Goal: Task Accomplishment & Management: Use online tool/utility

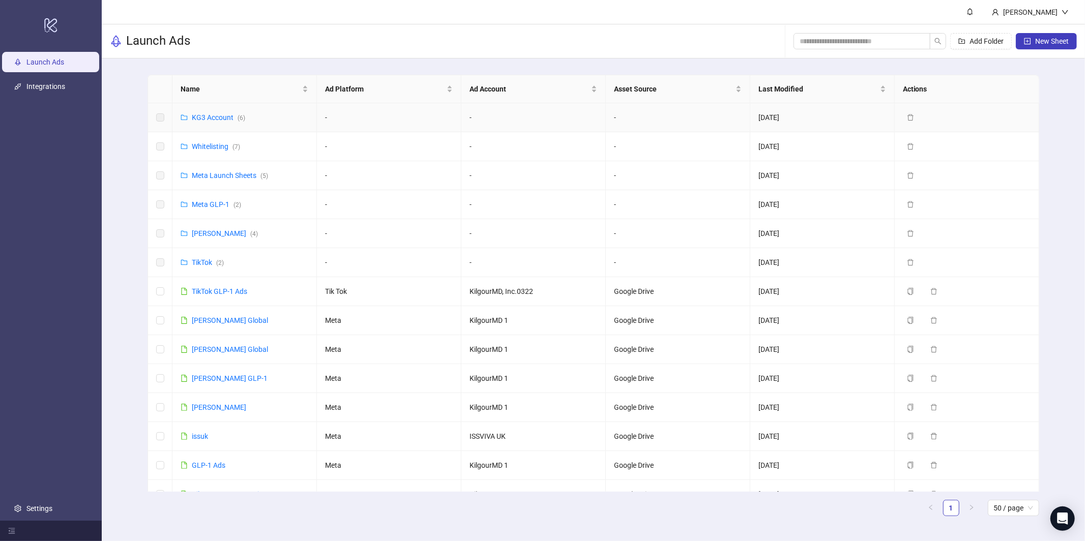
click at [226, 111] on td "KG3 Account ( 6 )" at bounding box center [244, 117] width 144 height 29
click at [218, 118] on link "KG3 Account ( 6 )" at bounding box center [218, 117] width 53 height 8
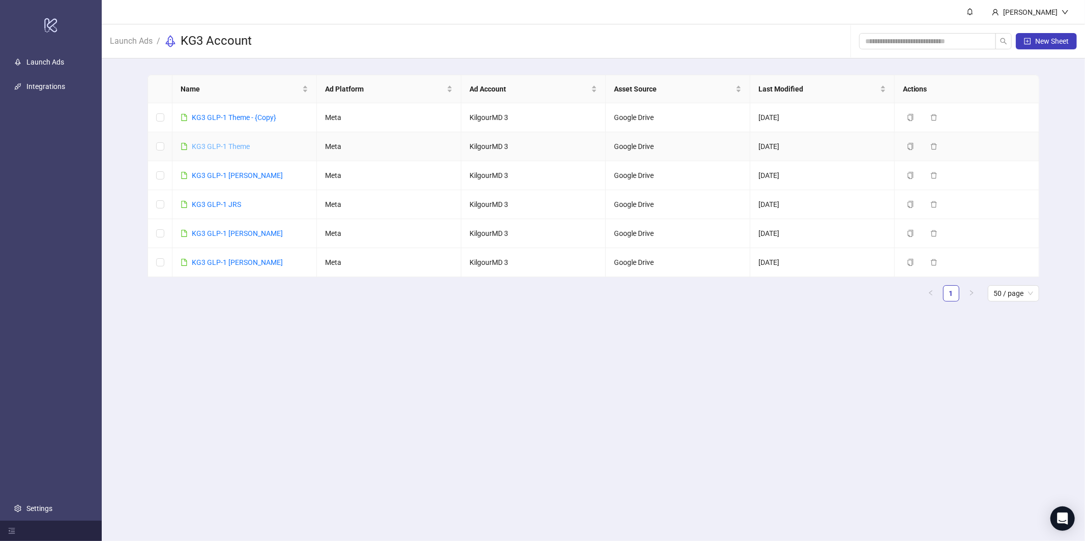
click at [218, 146] on link "KG3 GLP-1 Theme" at bounding box center [221, 146] width 58 height 8
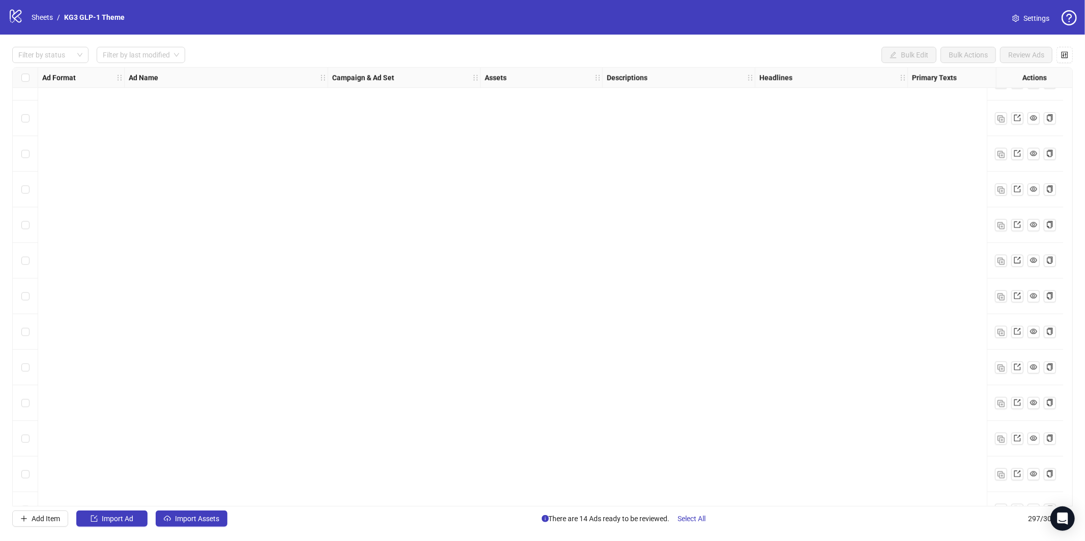
scroll to position [10157, 0]
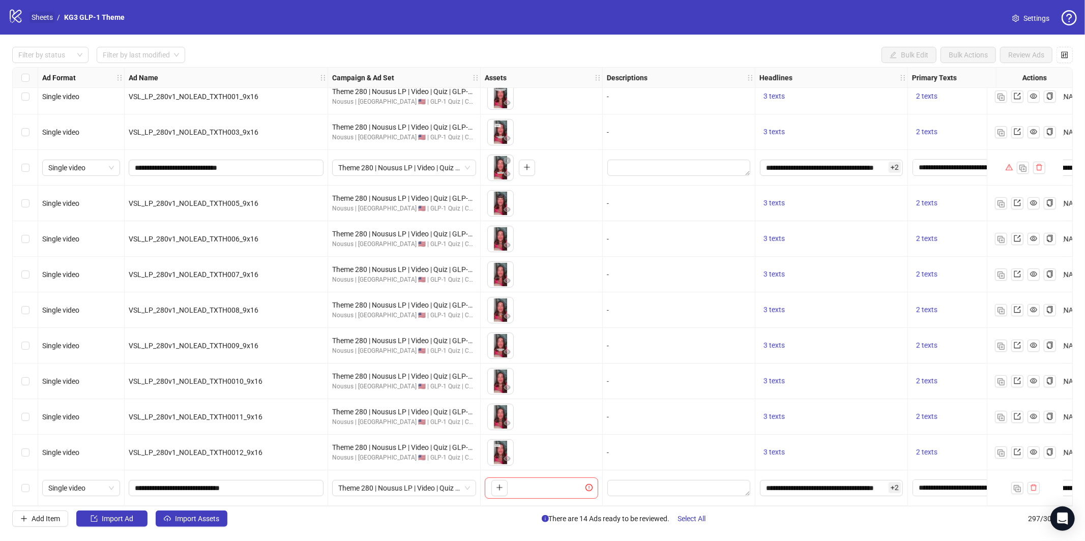
click at [54, 20] on ol "Sheets / KG3 GLP-1 Theme" at bounding box center [78, 17] width 93 height 11
click at [52, 19] on link "Sheets" at bounding box center [41, 17] width 25 height 11
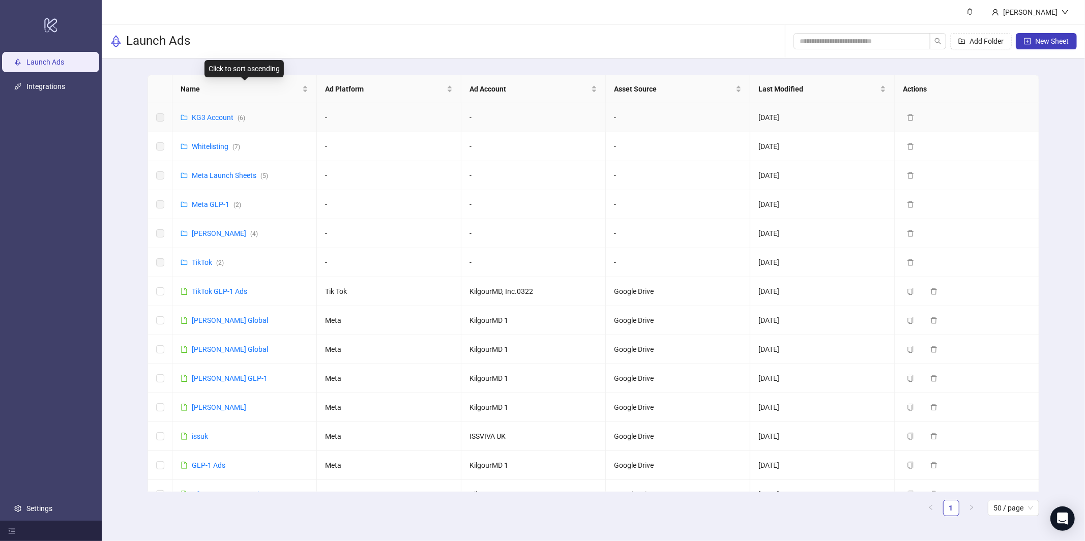
click at [203, 111] on td "KG3 Account ( 6 )" at bounding box center [244, 117] width 144 height 29
click at [204, 119] on link "KG3 Account ( 6 )" at bounding box center [218, 117] width 53 height 8
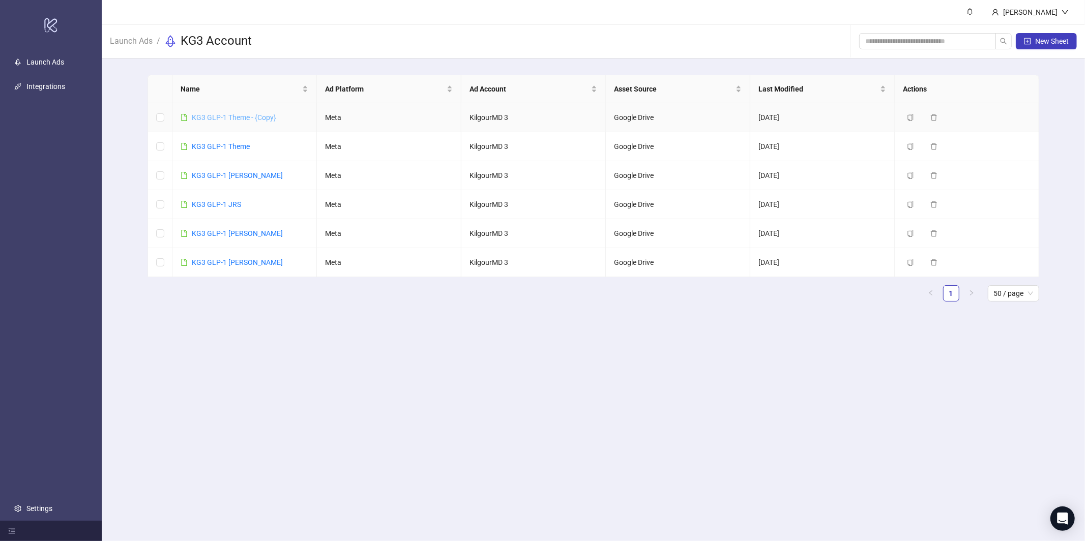
click at [241, 115] on link "KG3 GLP-1 Theme - {Copy}" at bounding box center [234, 117] width 84 height 8
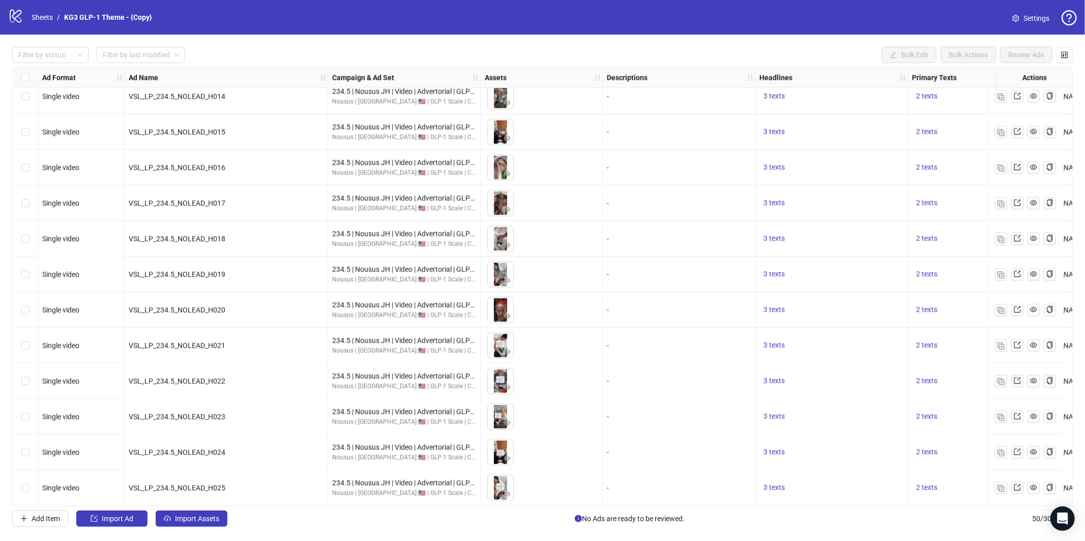
scroll to position [1365, 0]
click at [185, 527] on div "Filter by status Filter by last modified Bulk Edit Bulk Actions Review Ads Ad F…" at bounding box center [542, 287] width 1085 height 504
click at [188, 512] on button "Import Assets" at bounding box center [192, 519] width 72 height 16
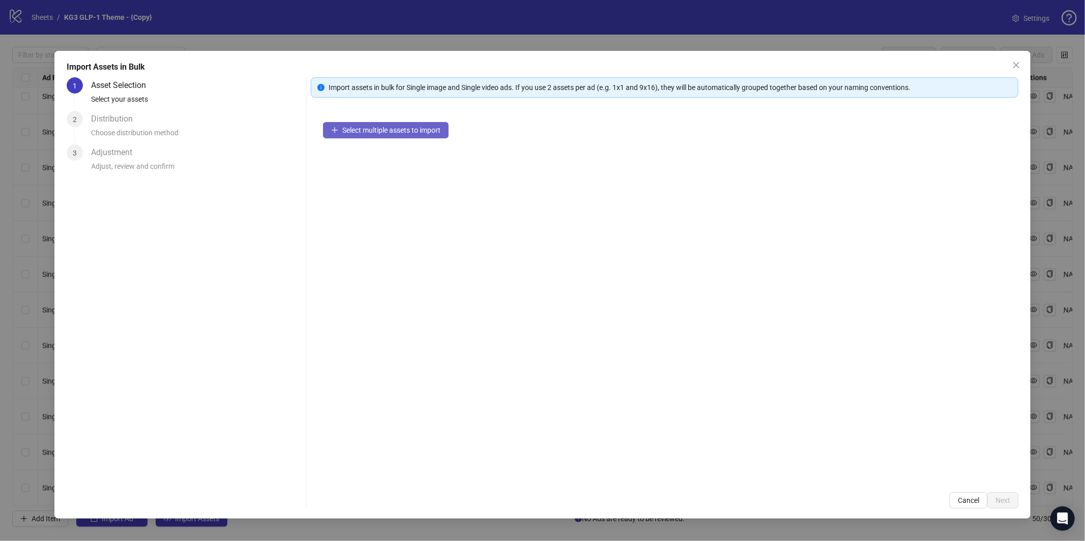
click at [423, 132] on span "Select multiple assets to import" at bounding box center [391, 130] width 98 height 8
click at [354, 127] on span "Select multiple assets to import" at bounding box center [391, 130] width 98 height 8
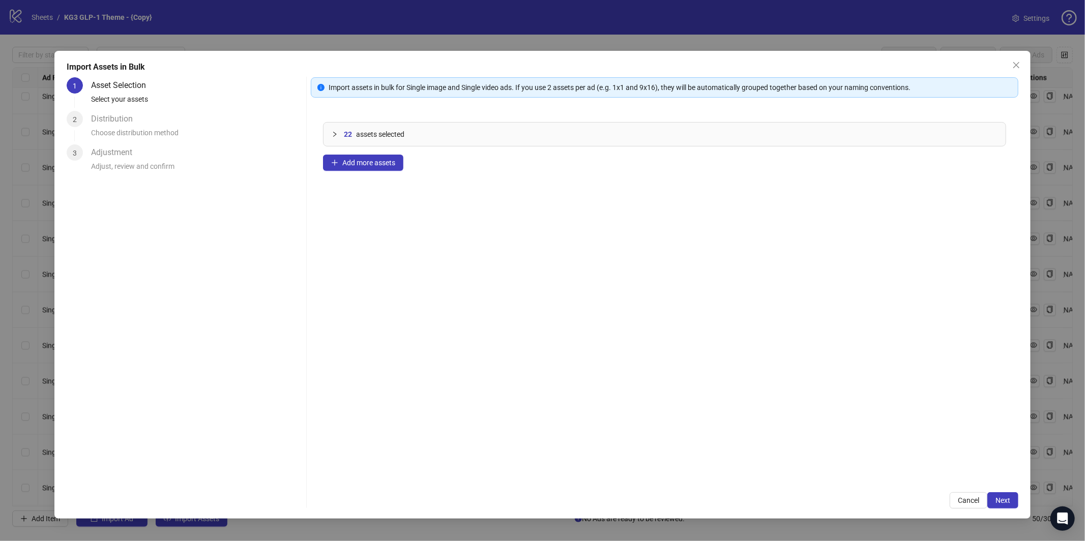
click at [1001, 489] on div "Import assets in bulk for Single image and Single video ads. If you use 2 asset…" at bounding box center [664, 292] width 707 height 431
click at [999, 496] on button "Next" at bounding box center [1002, 500] width 31 height 16
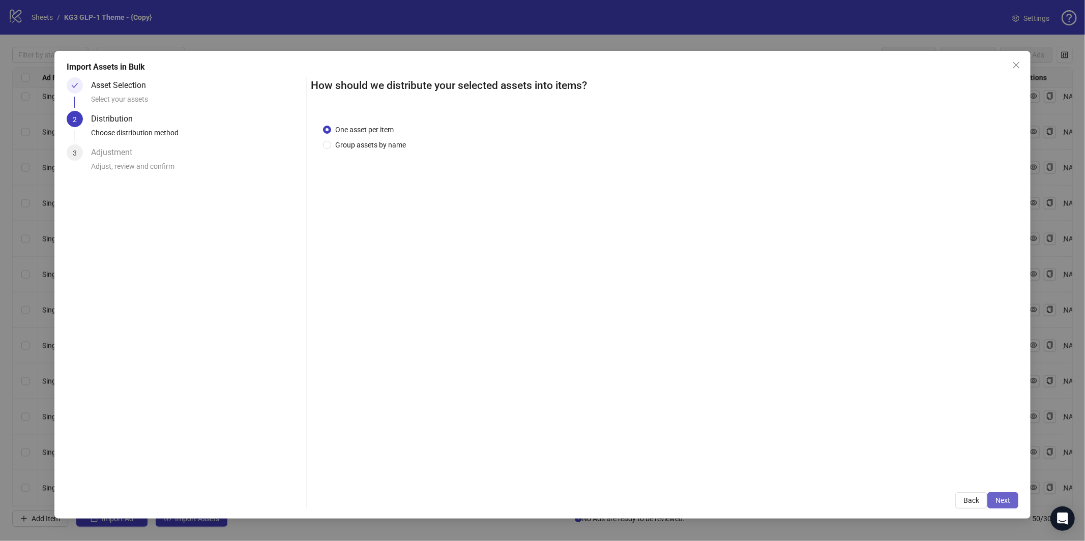
click at [1013, 502] on button "Next" at bounding box center [1002, 500] width 31 height 16
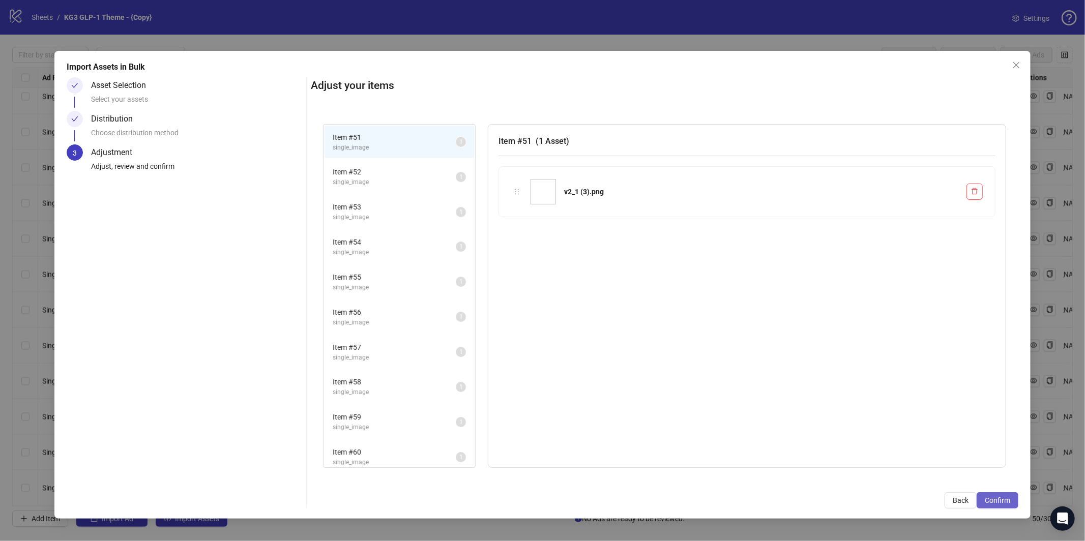
click at [1009, 502] on span "Confirm" at bounding box center [996, 500] width 25 height 8
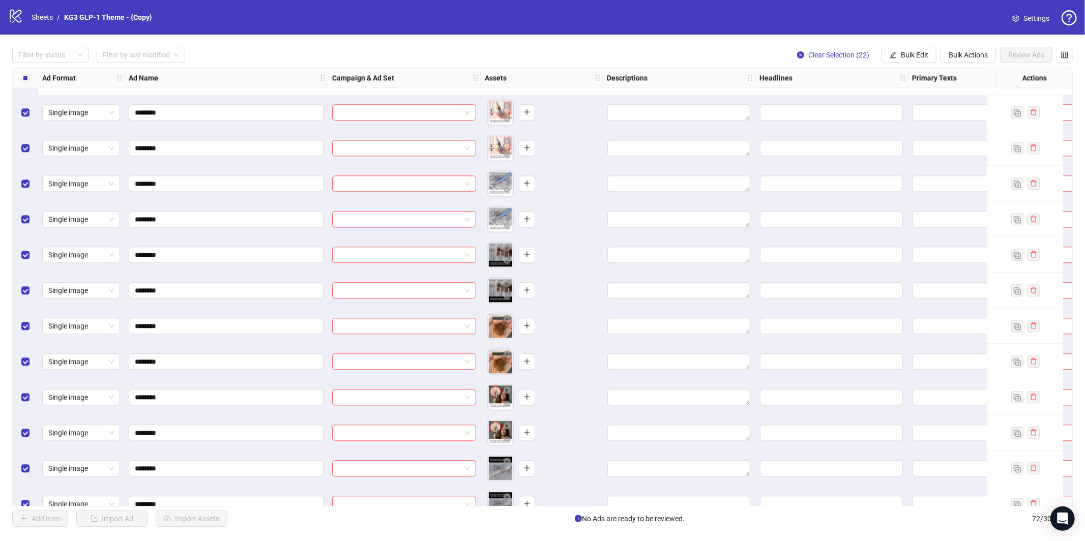
scroll to position [2148, 0]
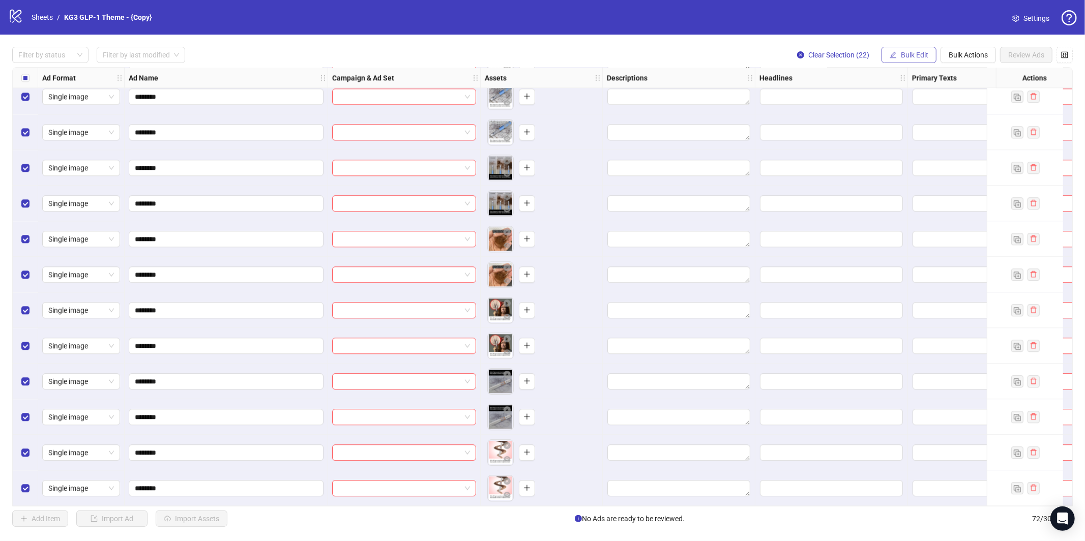
click at [916, 58] on span "Bulk Edit" at bounding box center [914, 55] width 27 height 8
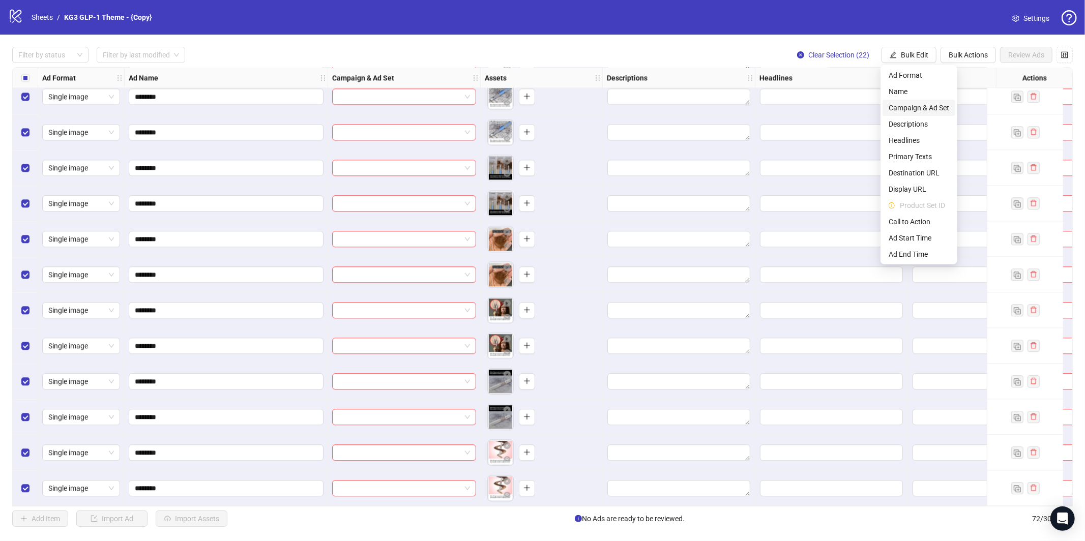
click at [910, 112] on span "Campaign & Ad Set" at bounding box center [918, 107] width 61 height 11
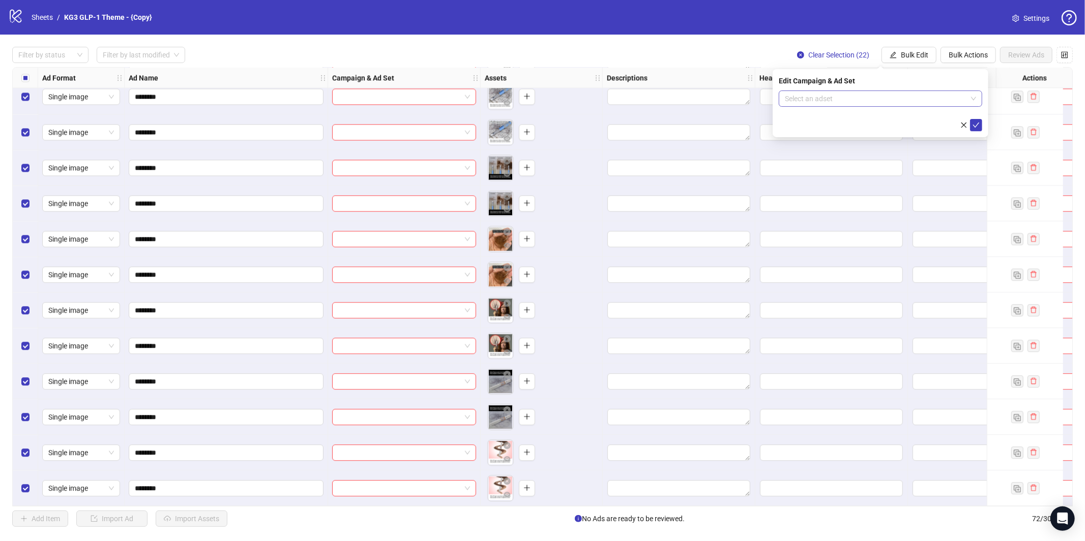
click at [903, 98] on input "search" at bounding box center [876, 98] width 182 height 15
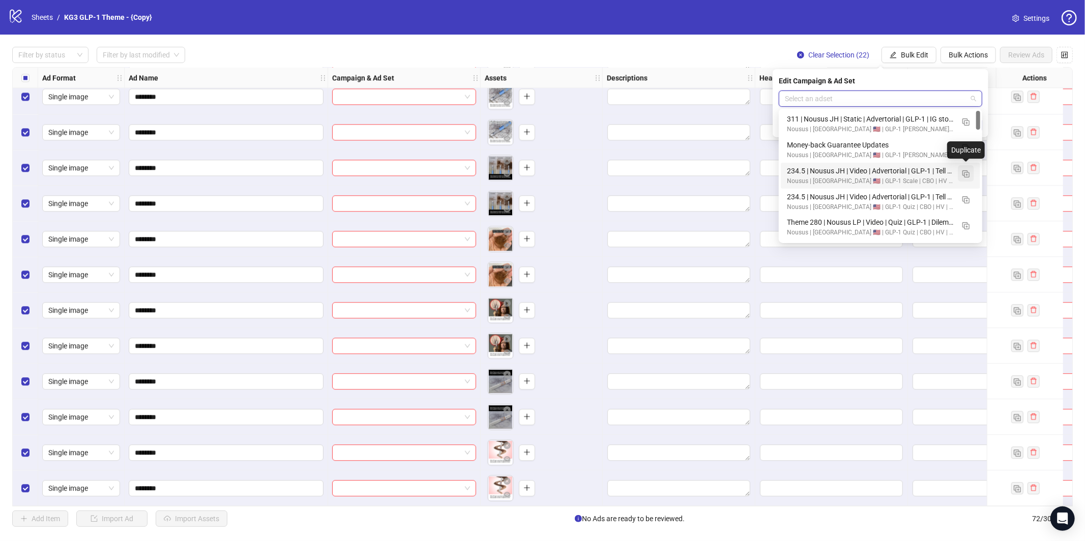
click at [967, 175] on img "button" at bounding box center [965, 173] width 7 height 7
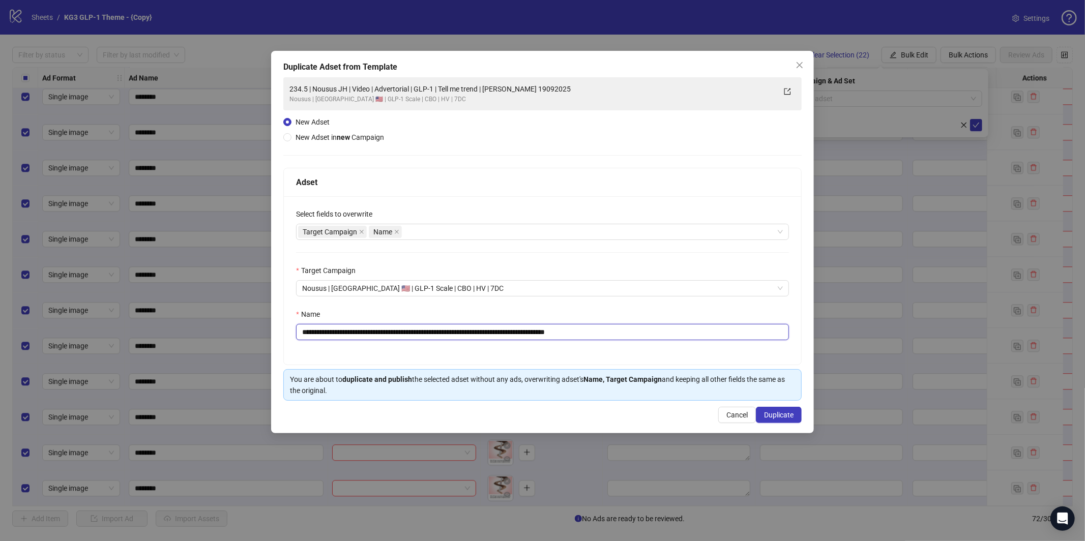
click at [505, 330] on input "**********" at bounding box center [542, 332] width 493 height 16
paste input "text"
type input "**********"
click at [779, 412] on span "Duplicate" at bounding box center [778, 415] width 29 height 8
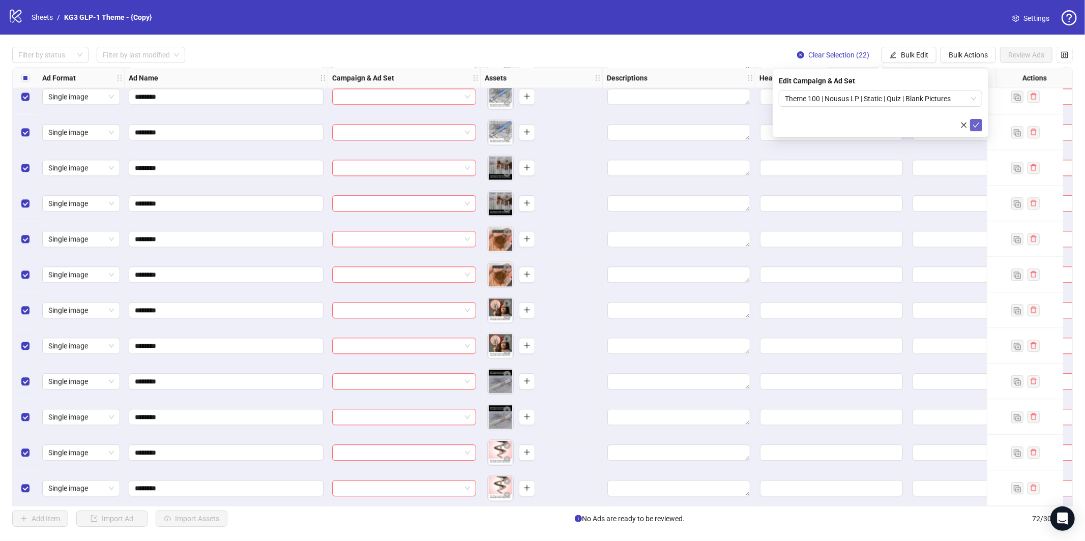
click at [972, 124] on icon "check" at bounding box center [975, 125] width 7 height 7
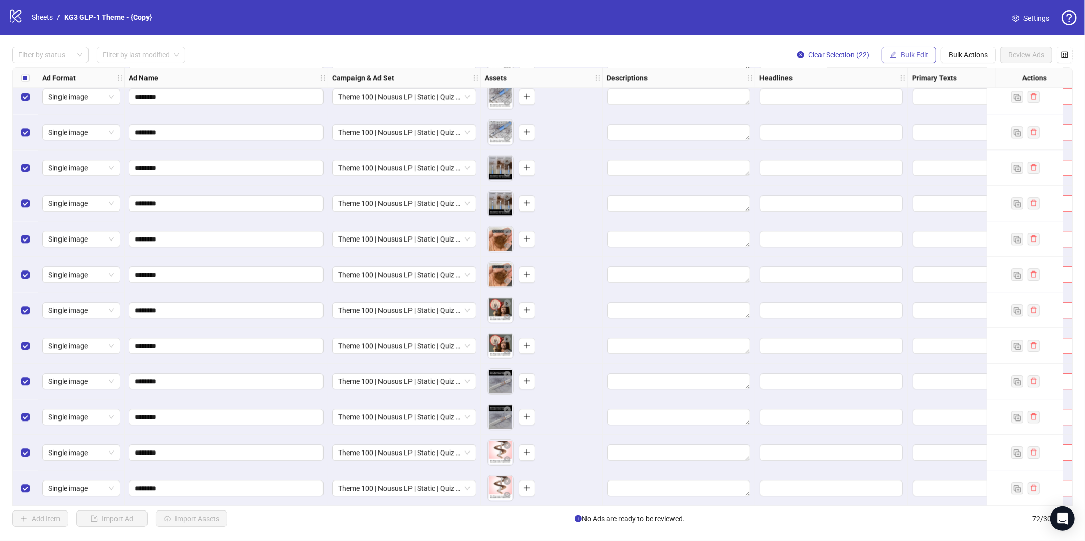
click at [912, 57] on span "Bulk Edit" at bounding box center [914, 55] width 27 height 8
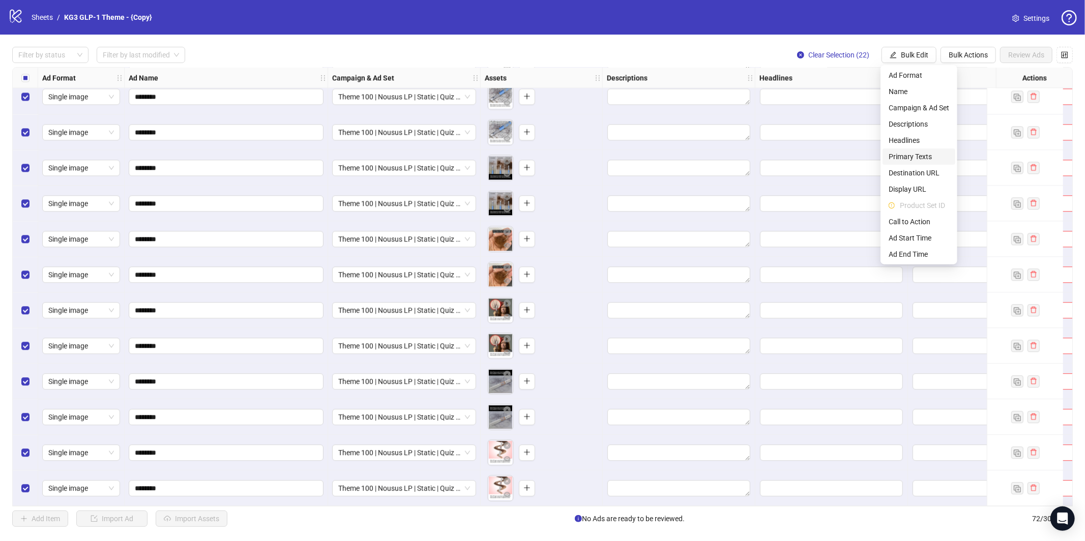
click at [912, 153] on span "Primary Texts" at bounding box center [918, 156] width 61 height 11
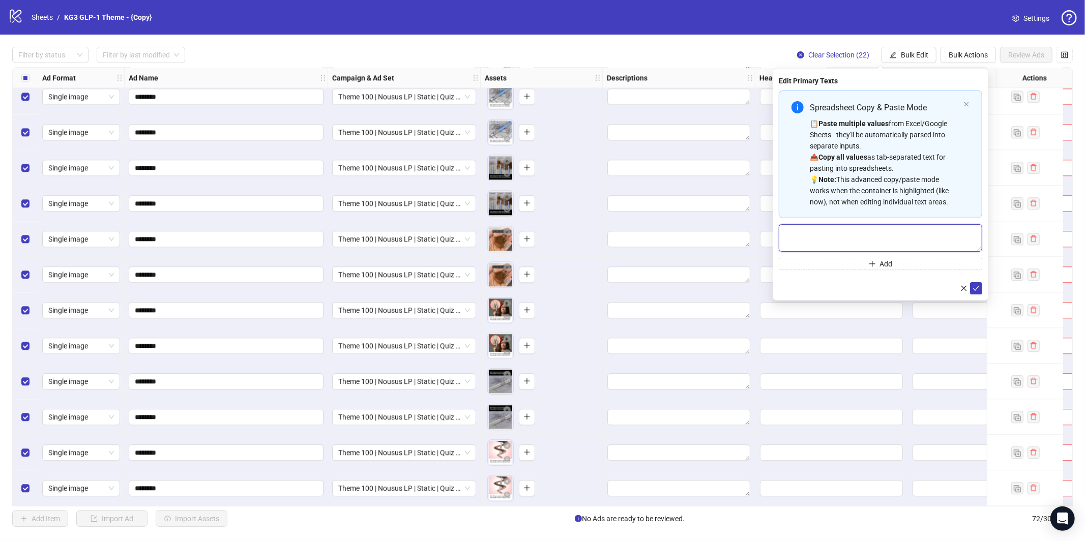
click at [816, 235] on textarea "Multi-text input container - paste or copy values" at bounding box center [880, 237] width 203 height 27
paste textarea "**********"
type textarea "**********"
click at [980, 284] on button "submit" at bounding box center [976, 288] width 12 height 12
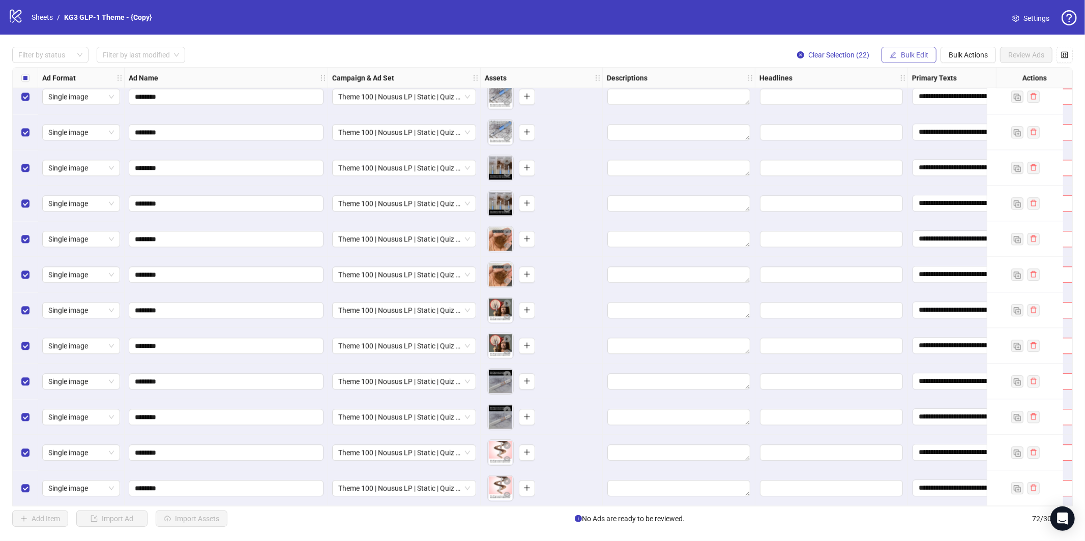
click at [912, 53] on span "Bulk Edit" at bounding box center [914, 55] width 27 height 8
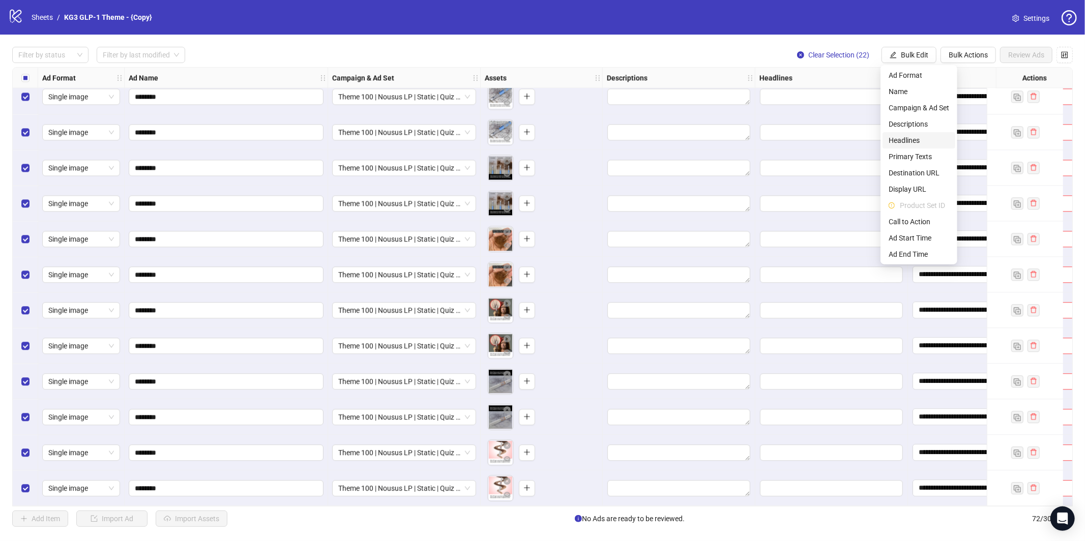
click at [913, 143] on span "Headlines" at bounding box center [918, 140] width 61 height 11
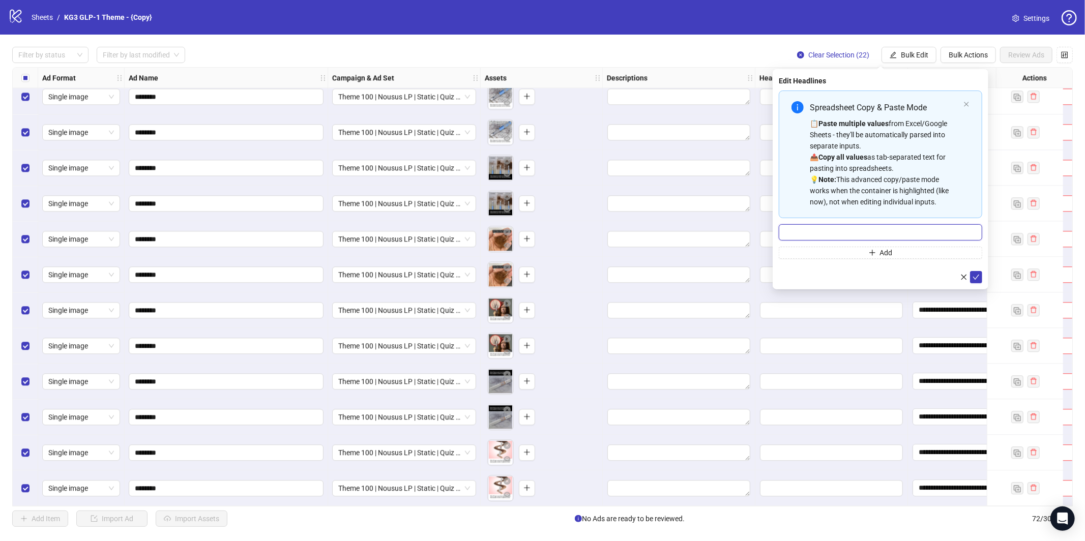
click at [857, 235] on input "Multi-input container - paste or copy values" at bounding box center [880, 232] width 203 height 16
type input "**********"
click at [975, 276] on icon "check" at bounding box center [975, 277] width 7 height 7
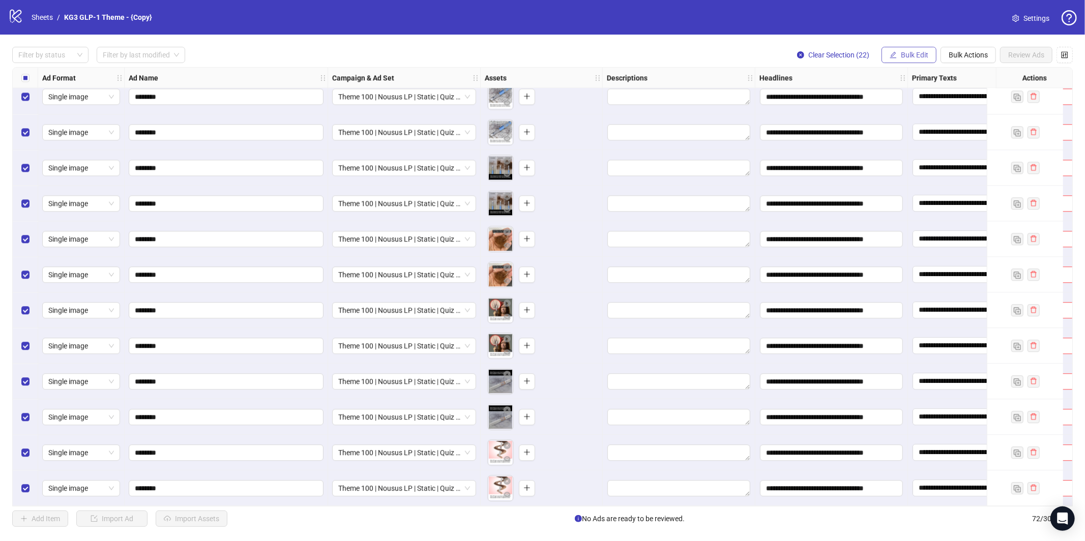
click at [905, 54] on span "Bulk Edit" at bounding box center [914, 55] width 27 height 8
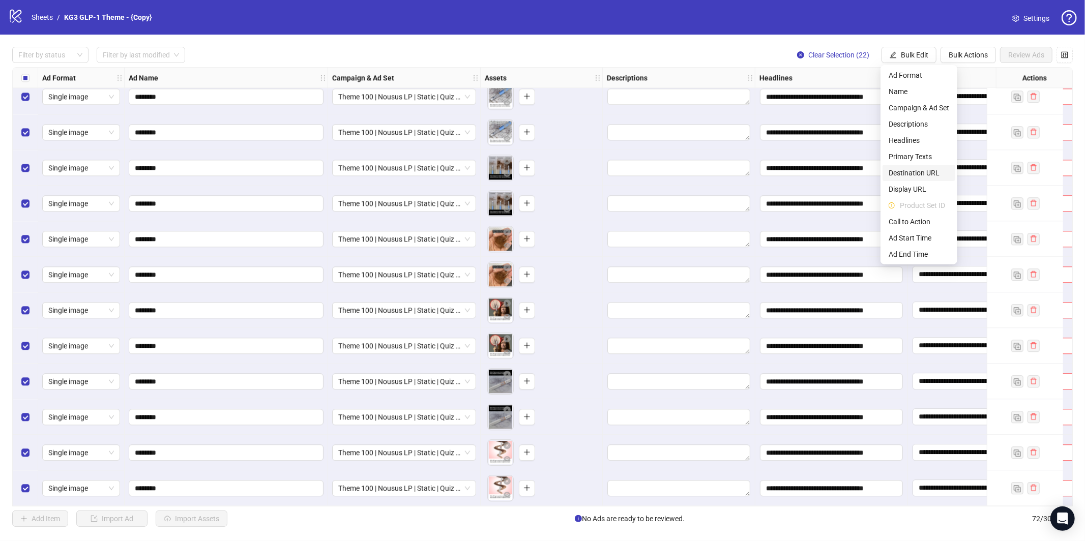
click at [917, 173] on span "Destination URL" at bounding box center [918, 172] width 61 height 11
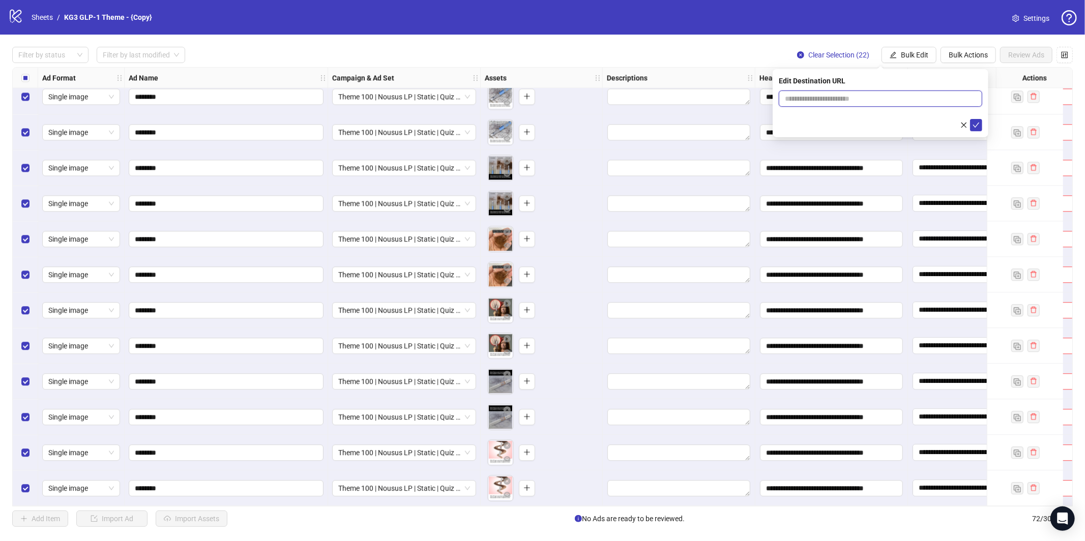
click at [916, 98] on input "text" at bounding box center [876, 98] width 183 height 11
paste input "**********"
type input "**********"
click at [978, 123] on icon "check" at bounding box center [975, 125] width 7 height 7
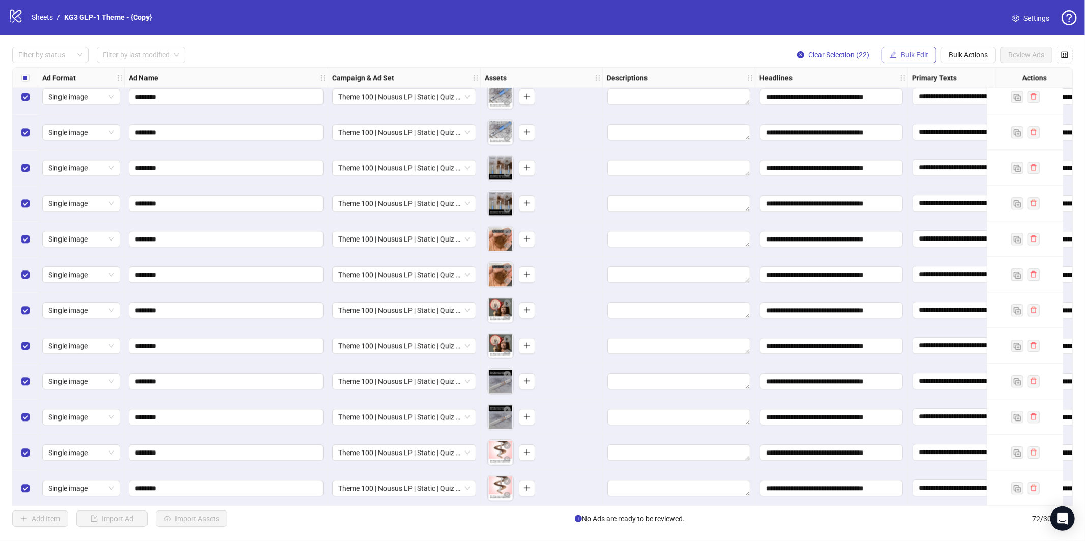
click at [929, 54] on button "Bulk Edit" at bounding box center [908, 55] width 55 height 16
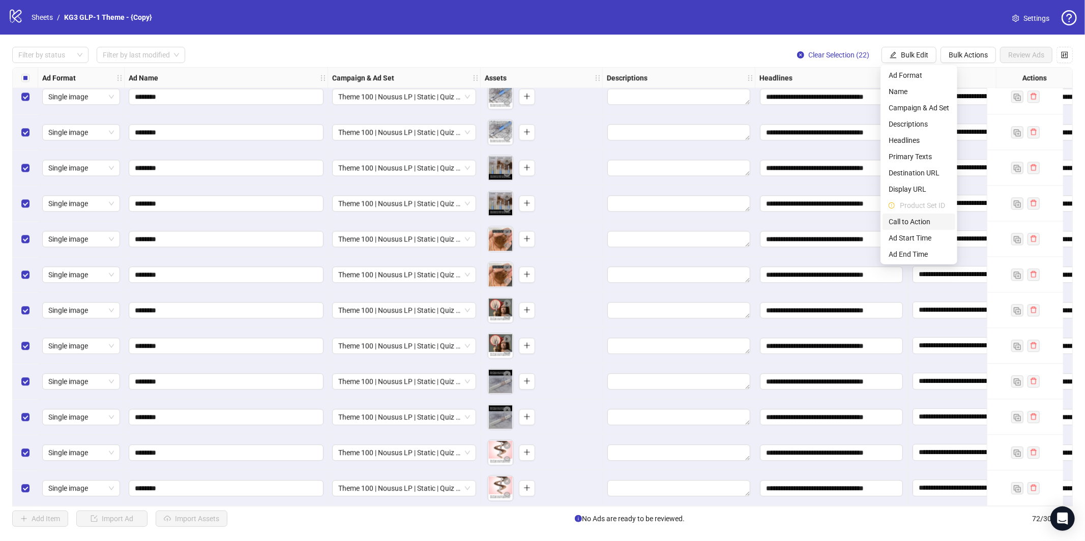
drag, startPoint x: 917, startPoint y: 221, endPoint x: 882, endPoint y: 184, distance: 51.1
click at [917, 221] on span "Call to Action" at bounding box center [918, 221] width 61 height 11
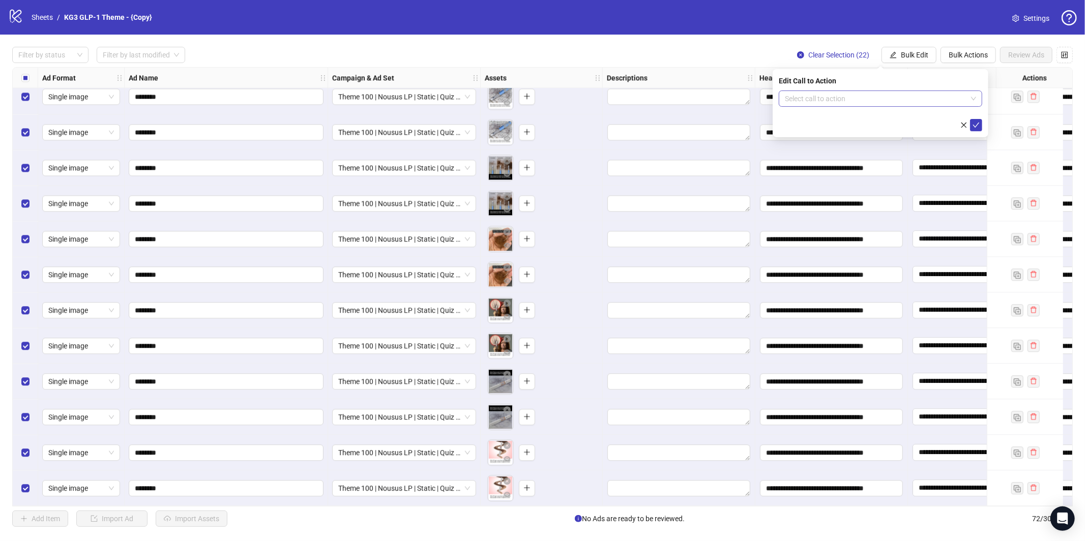
click at [829, 101] on input "search" at bounding box center [876, 98] width 182 height 15
type input "***"
click at [824, 115] on div "Learn more" at bounding box center [880, 118] width 187 height 11
click at [976, 126] on icon "check" at bounding box center [975, 125] width 7 height 7
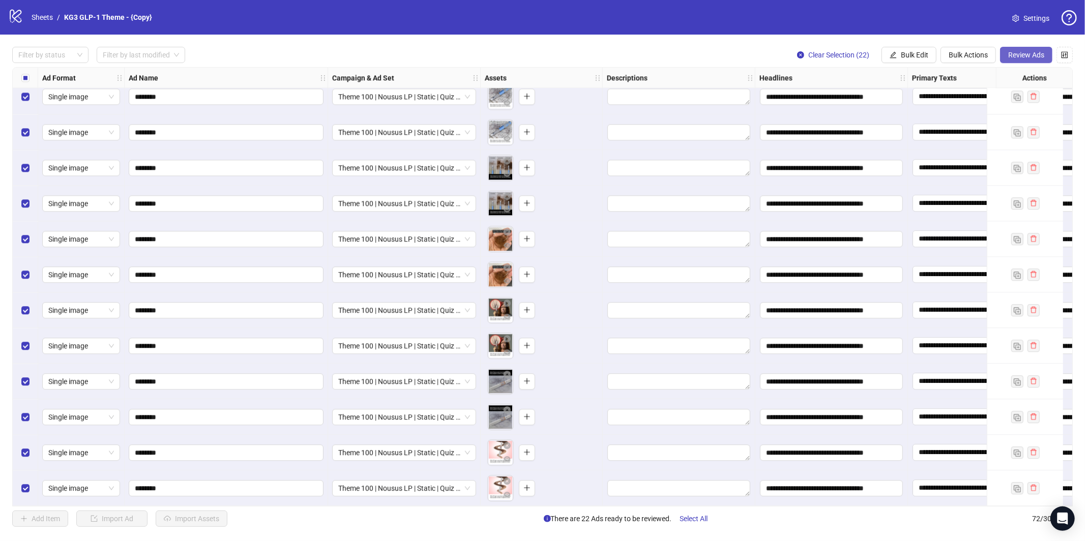
click at [1015, 59] on button "Review Ads" at bounding box center [1026, 55] width 52 height 16
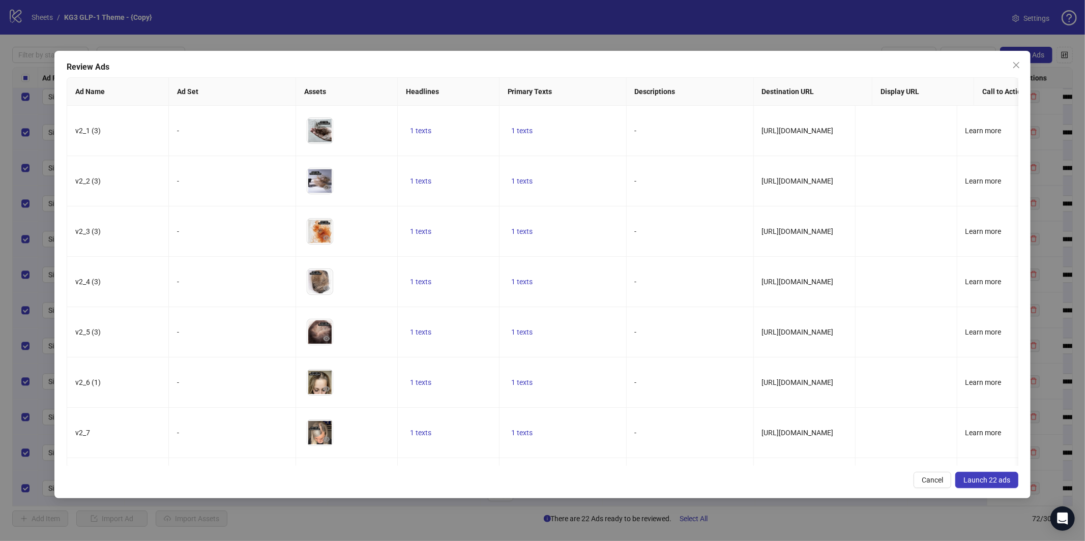
click at [1000, 478] on span "Launch 22 ads" at bounding box center [986, 480] width 47 height 8
